Goal: Find specific page/section: Locate item on page

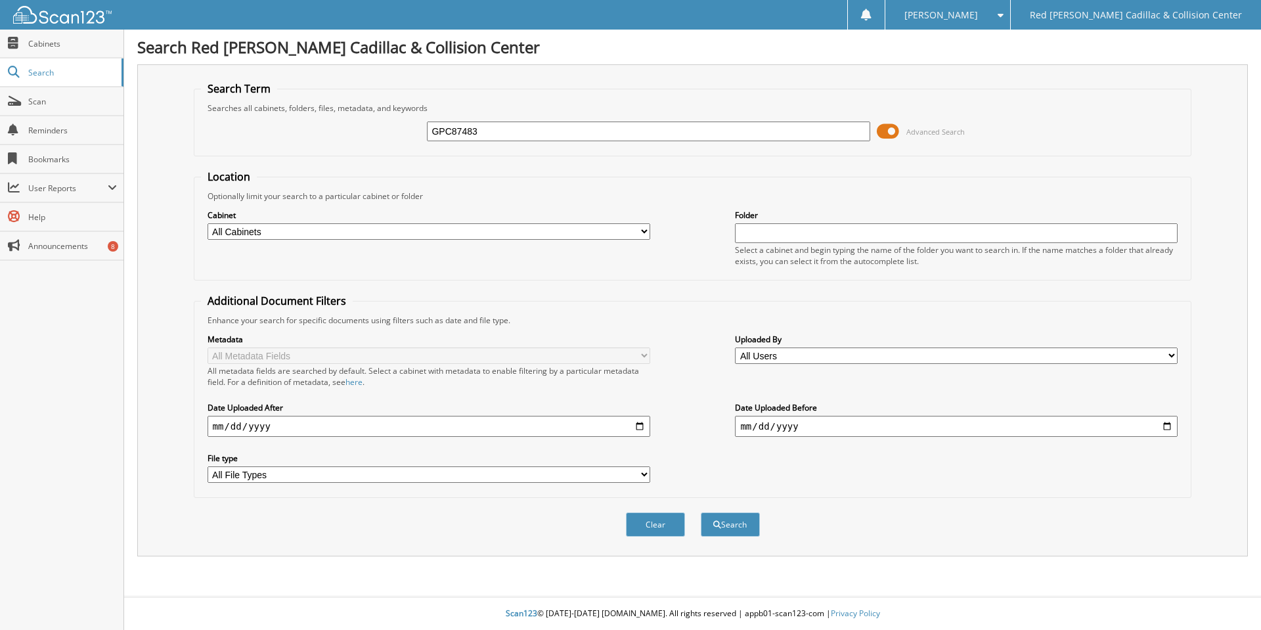
type input "GPC87483"
click at [701, 512] on button "Search" at bounding box center [730, 524] width 59 height 24
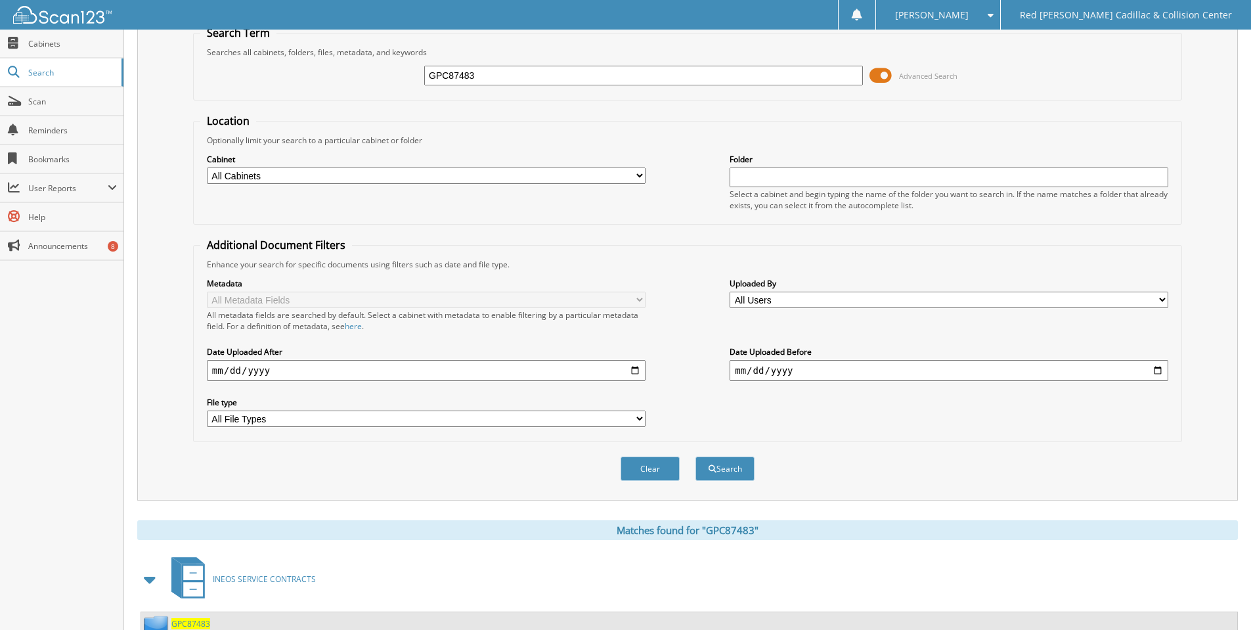
scroll to position [104, 0]
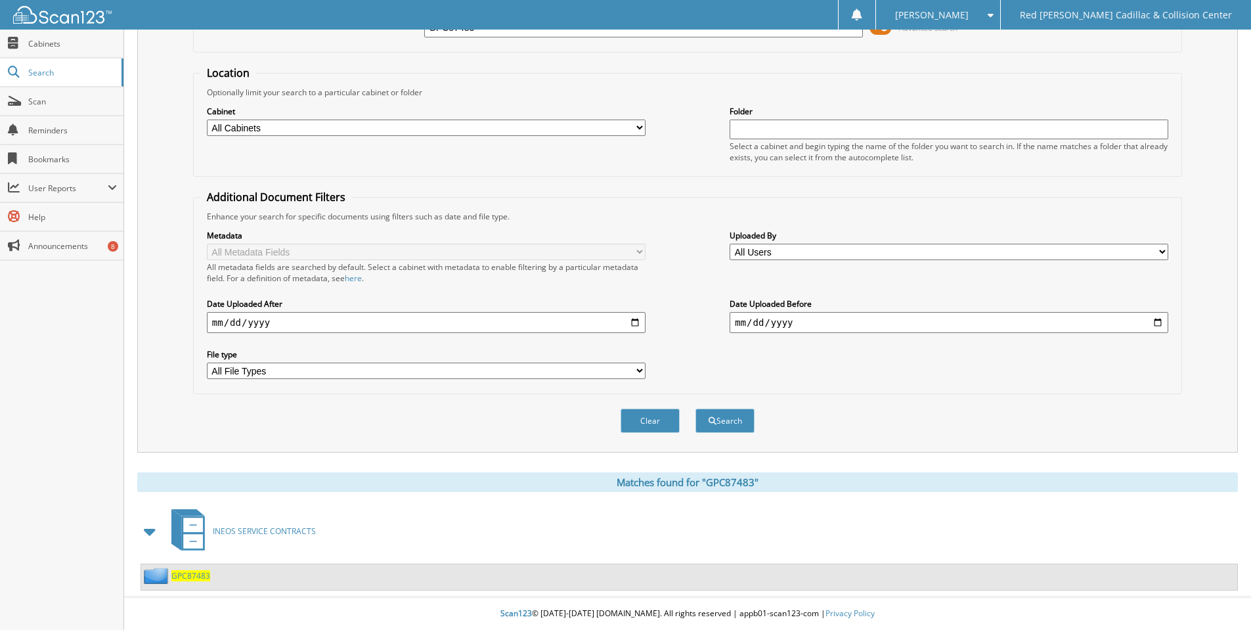
click at [194, 574] on span "GPC87483" at bounding box center [190, 575] width 39 height 11
